Goal: Information Seeking & Learning: Learn about a topic

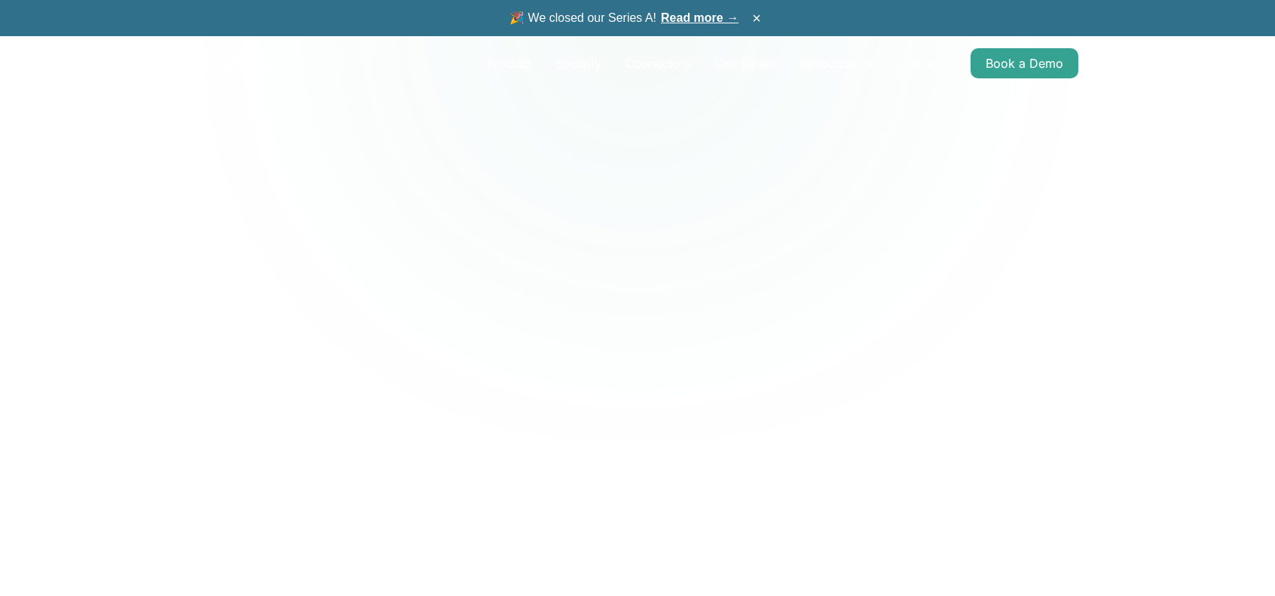
click at [916, 61] on link "About" at bounding box center [917, 63] width 58 height 30
click at [243, 57] on icon "home" at bounding box center [242, 63] width 90 height 20
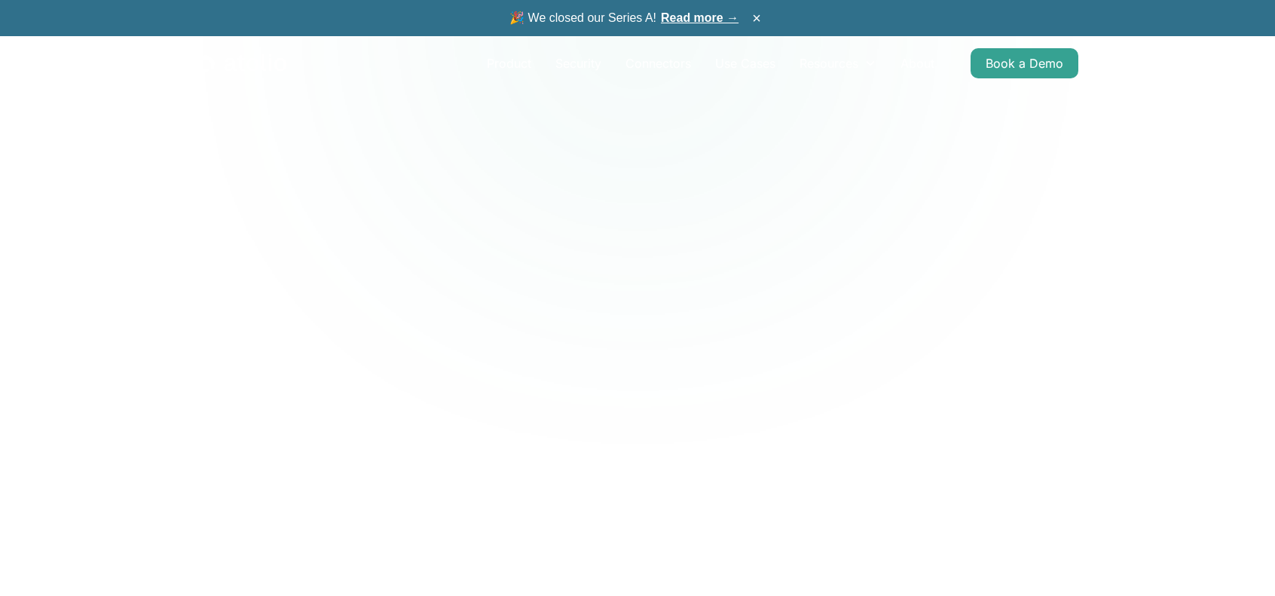
click at [922, 57] on link "About" at bounding box center [917, 63] width 58 height 30
click at [493, 66] on link "Product" at bounding box center [509, 63] width 69 height 30
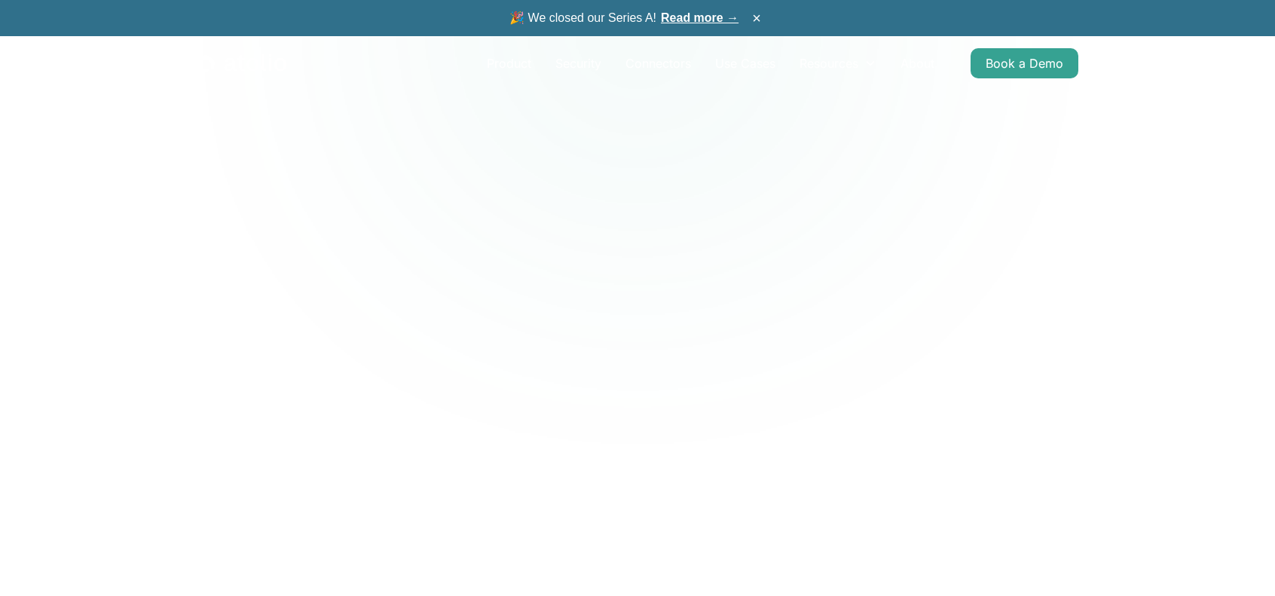
drag, startPoint x: 469, startPoint y: 162, endPoint x: 599, endPoint y: 160, distance: 130.3
